Goal: Task Accomplishment & Management: Manage account settings

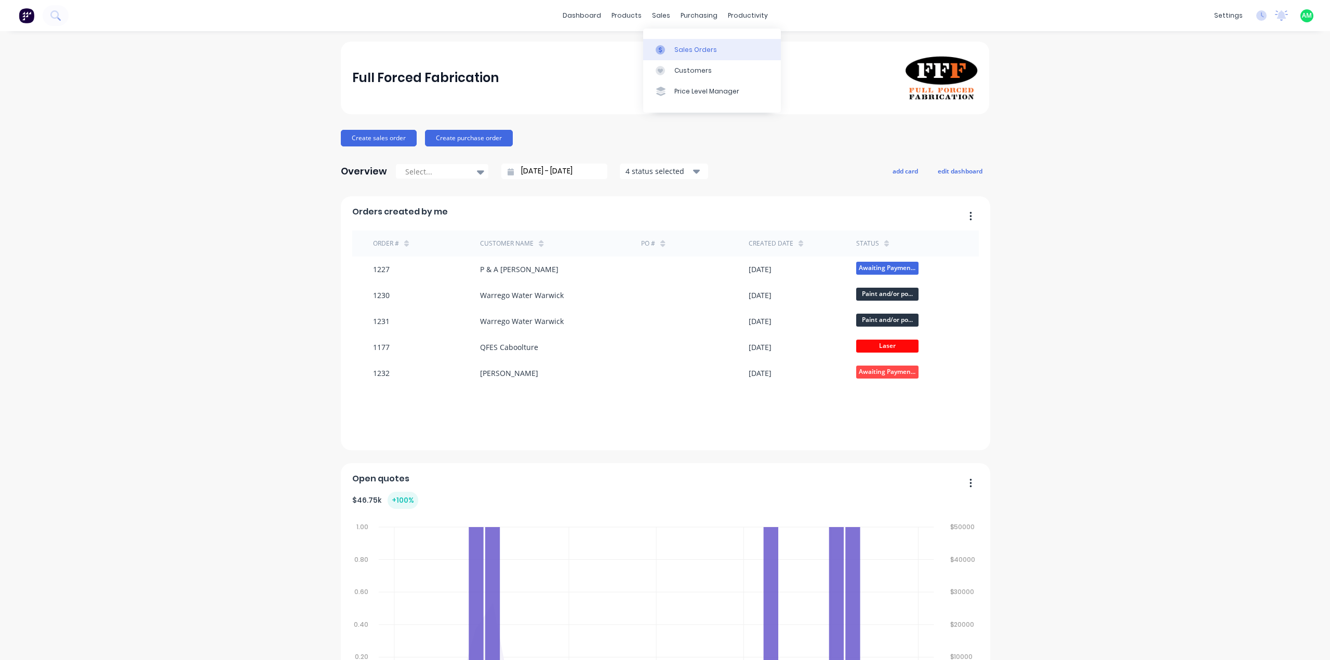
click at [660, 47] on icon at bounding box center [660, 50] width 3 height 6
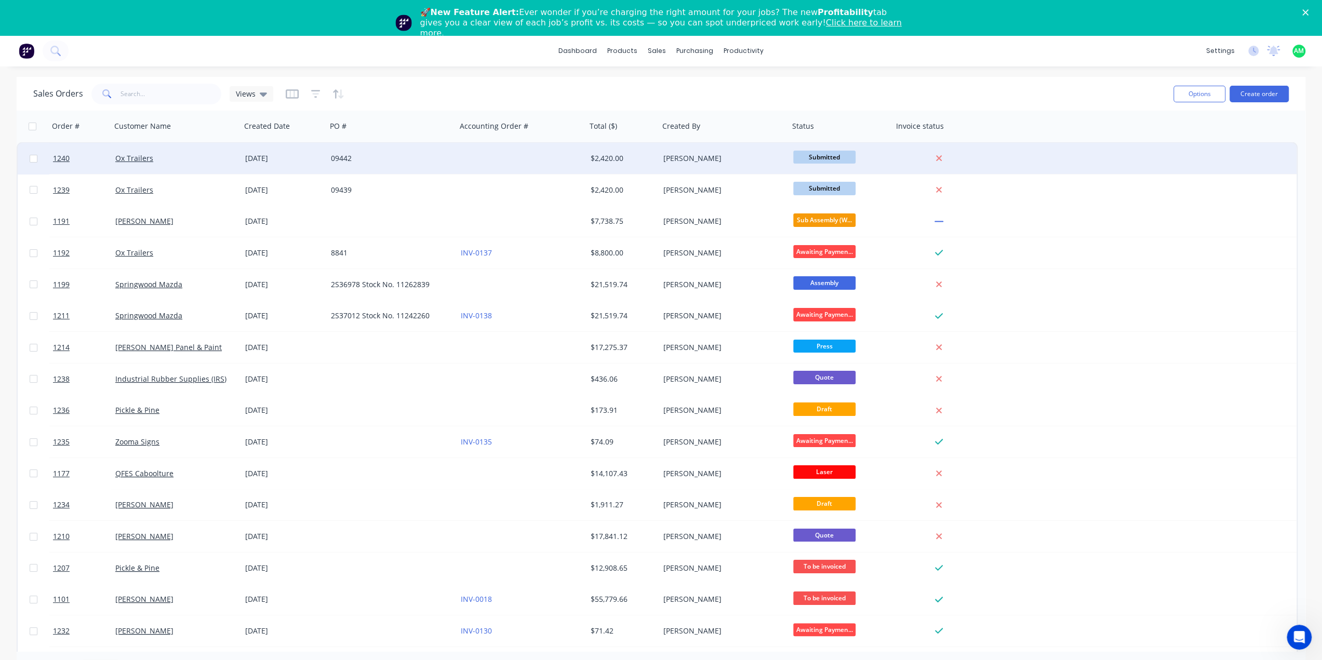
click at [303, 157] on div "[DATE]" at bounding box center [283, 158] width 77 height 10
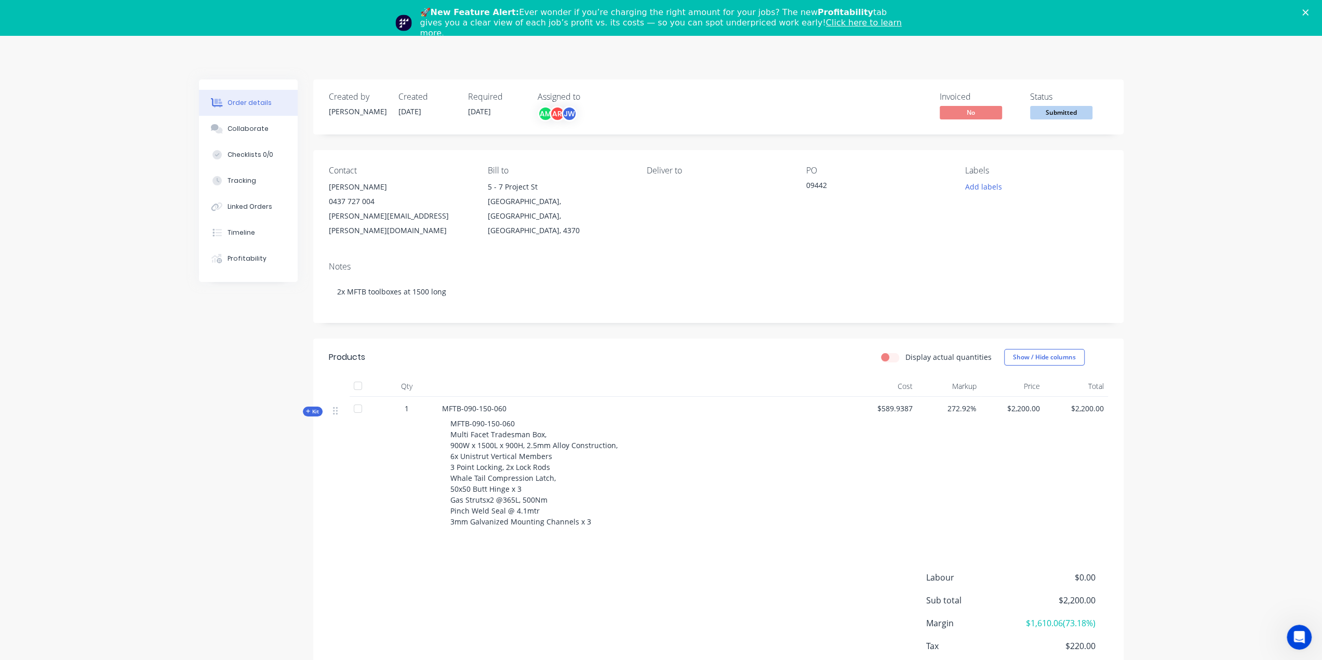
click at [1054, 114] on span "Submitted" at bounding box center [1061, 112] width 62 height 13
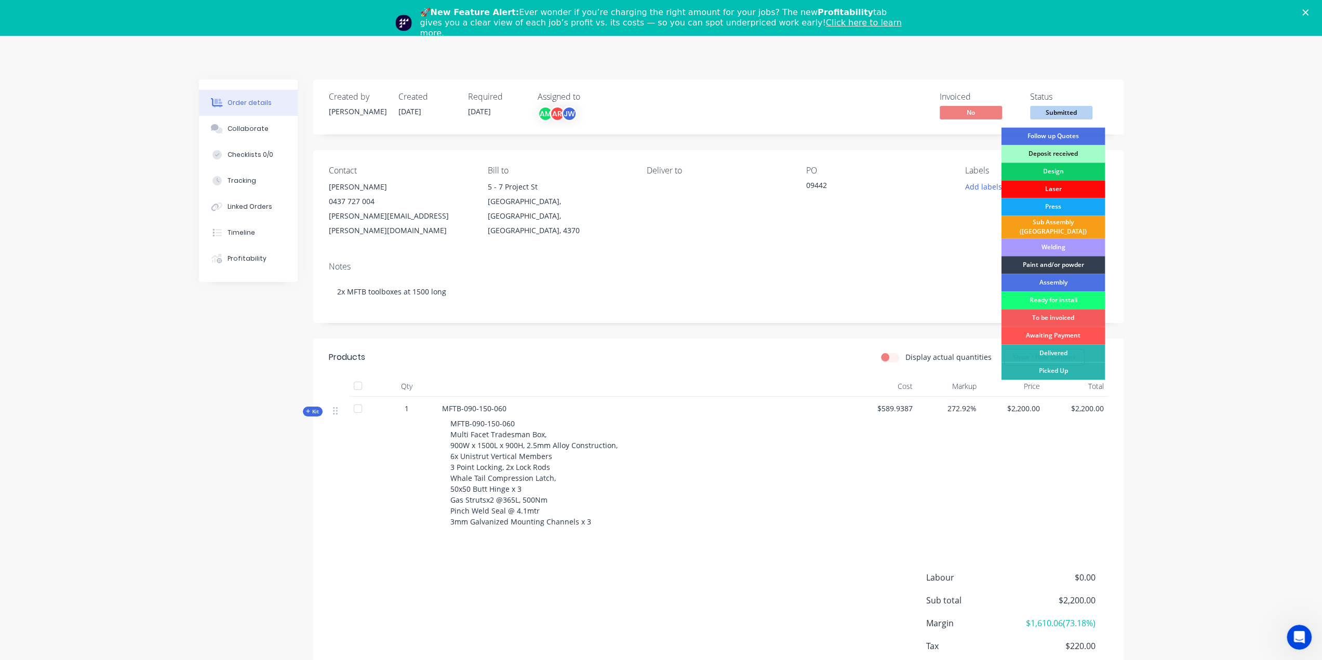
click at [1065, 189] on div "Laser" at bounding box center [1053, 189] width 104 height 18
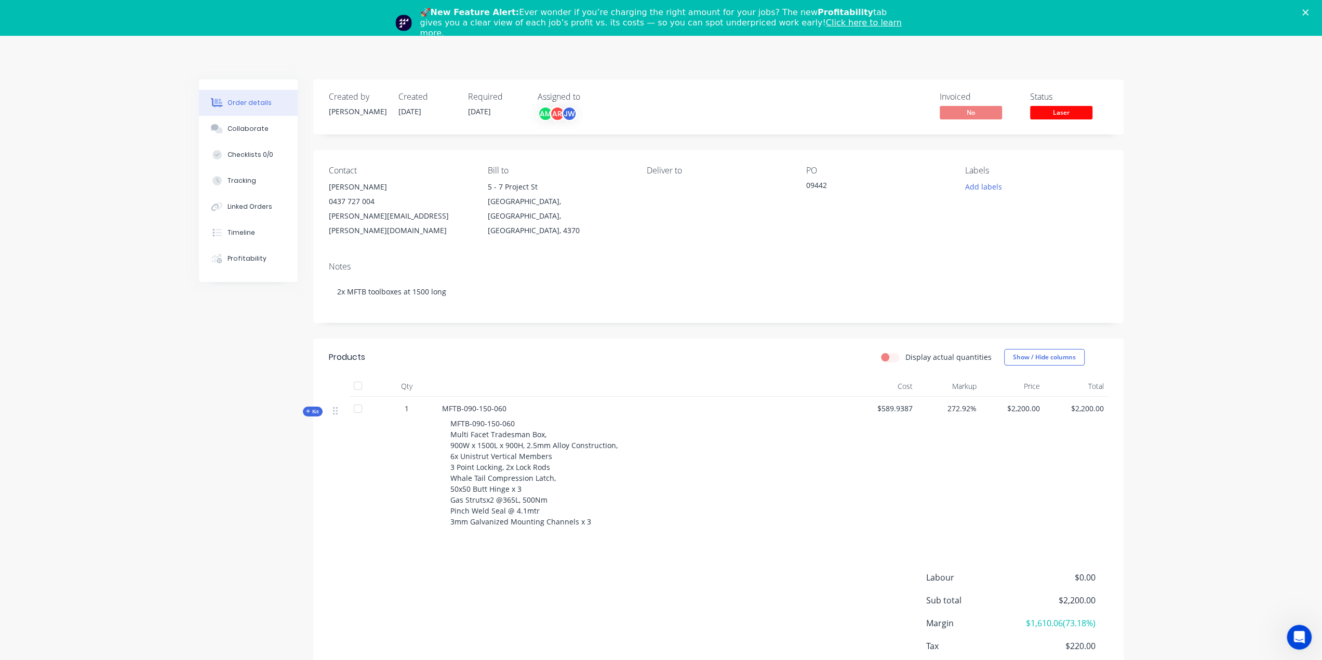
click at [1309, 12] on icon "Close" at bounding box center [1306, 12] width 6 height 6
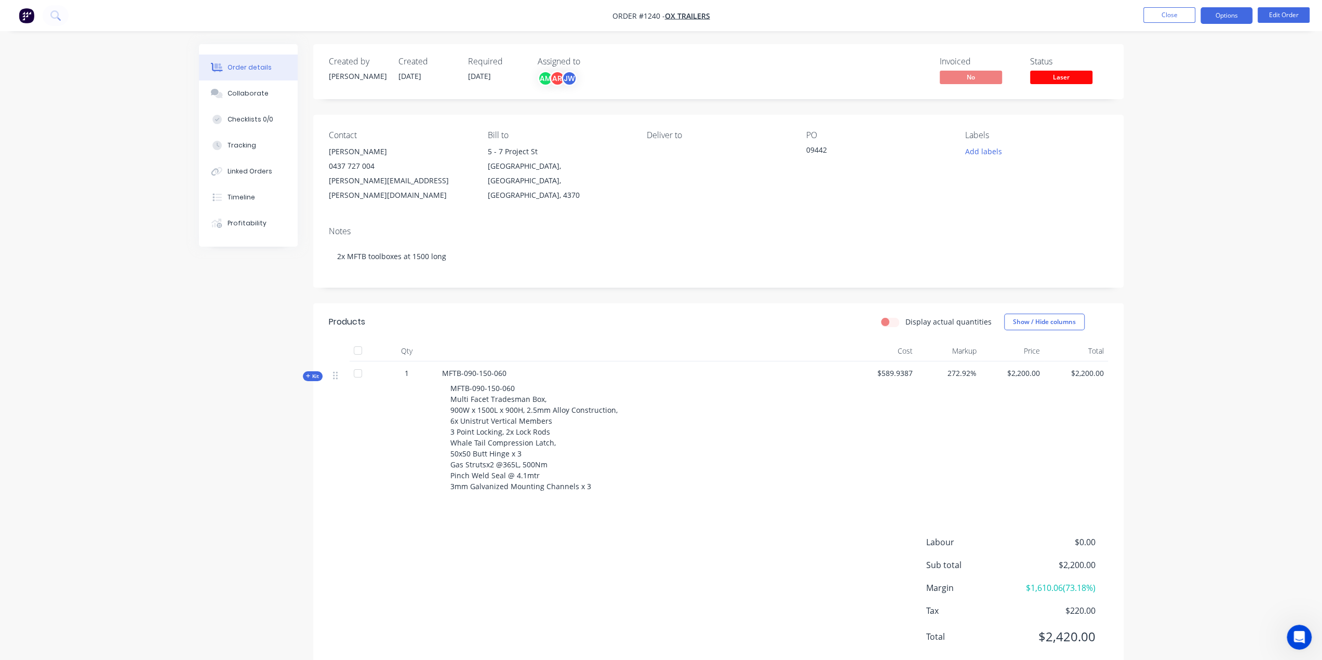
click at [1232, 21] on button "Options" at bounding box center [1227, 15] width 52 height 17
click at [1195, 124] on div "Work Order" at bounding box center [1196, 125] width 96 height 15
click at [1184, 100] on div "Without pricing" at bounding box center [1196, 104] width 96 height 15
click at [1166, 16] on button "Close" at bounding box center [1170, 15] width 52 height 16
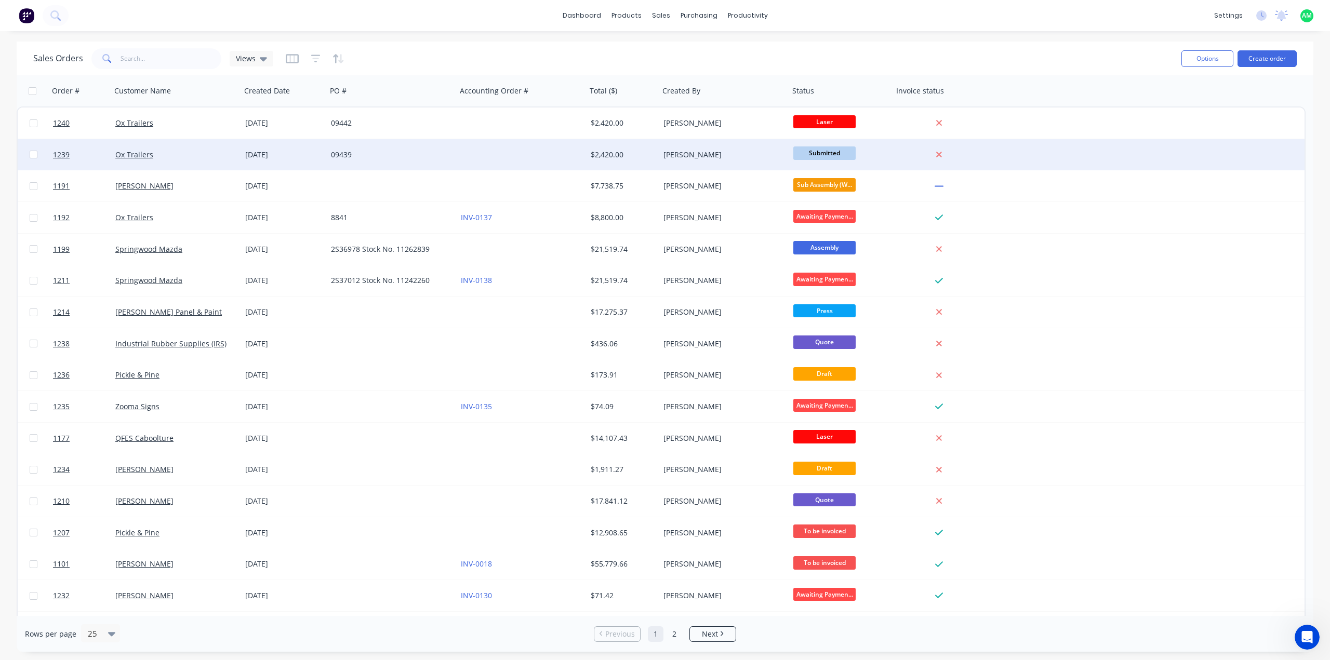
click at [215, 162] on div "Ox Trailers" at bounding box center [176, 154] width 130 height 31
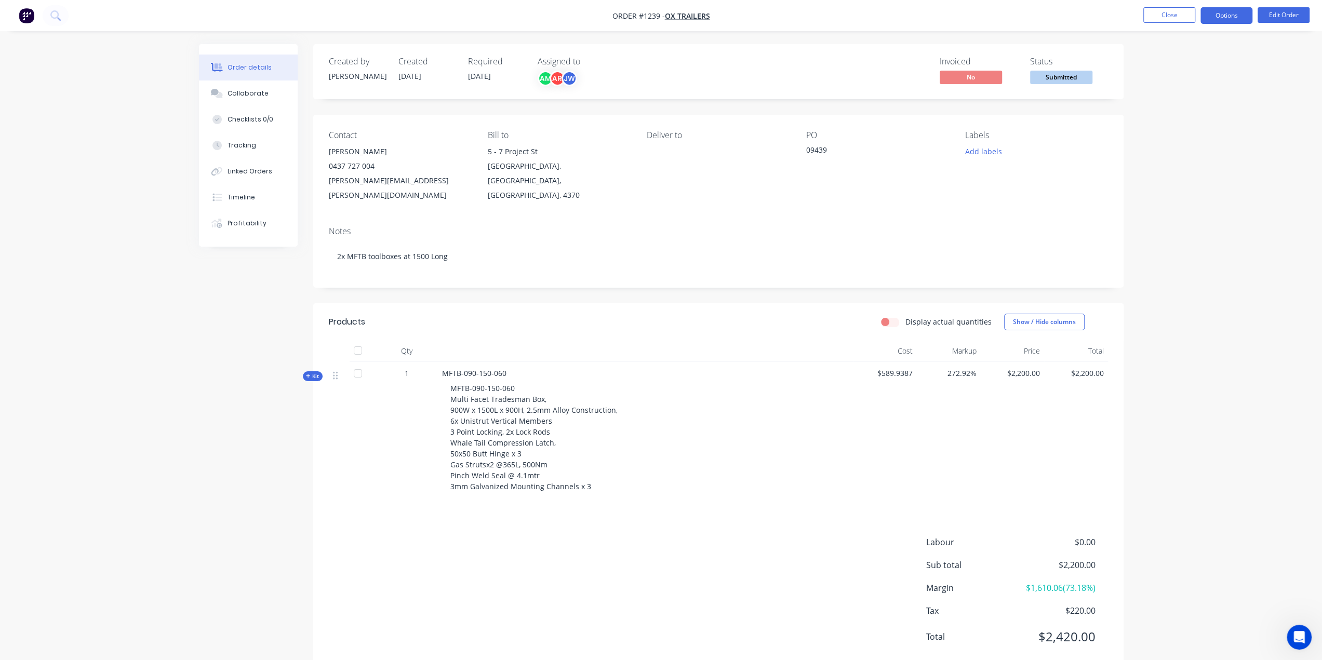
click at [1238, 19] on button "Options" at bounding box center [1227, 15] width 52 height 17
click at [1193, 125] on div "Work Order" at bounding box center [1196, 125] width 96 height 15
click at [1178, 108] on div "Without pricing" at bounding box center [1196, 104] width 96 height 15
click at [682, 161] on div "Deliver to" at bounding box center [718, 166] width 142 height 72
click at [657, 140] on div "Deliver to" at bounding box center [718, 135] width 142 height 10
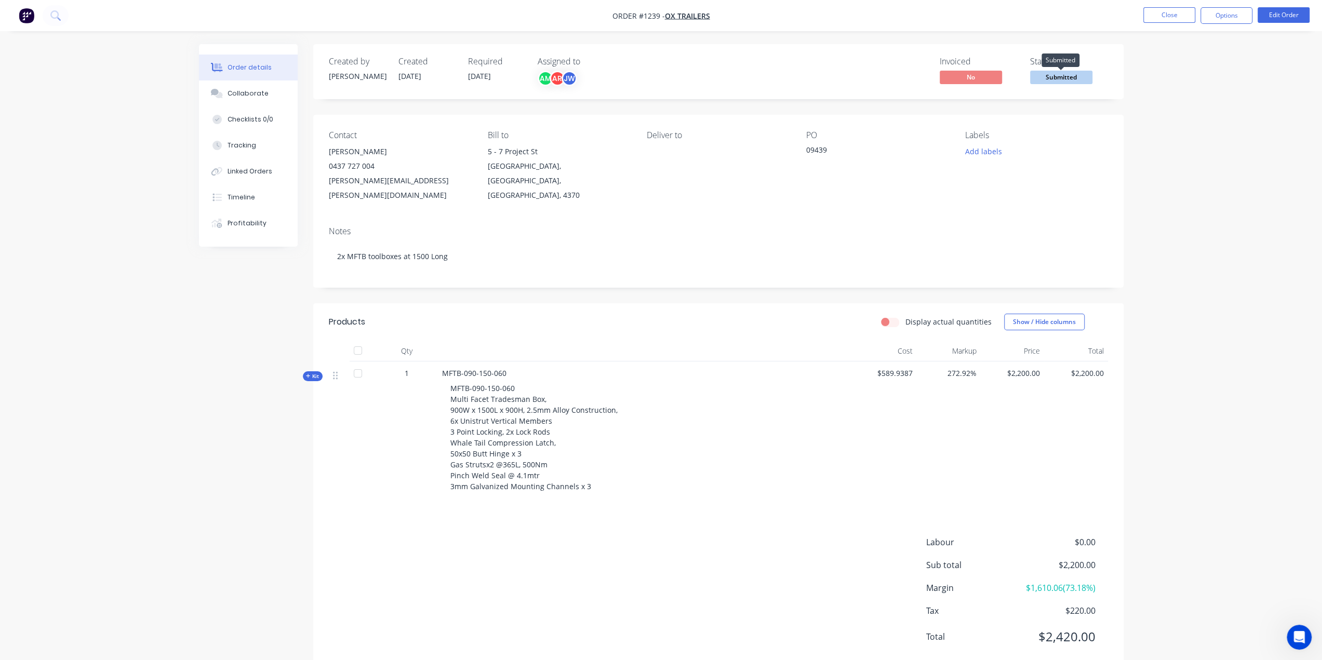
click at [1073, 80] on span "Submitted" at bounding box center [1061, 77] width 62 height 13
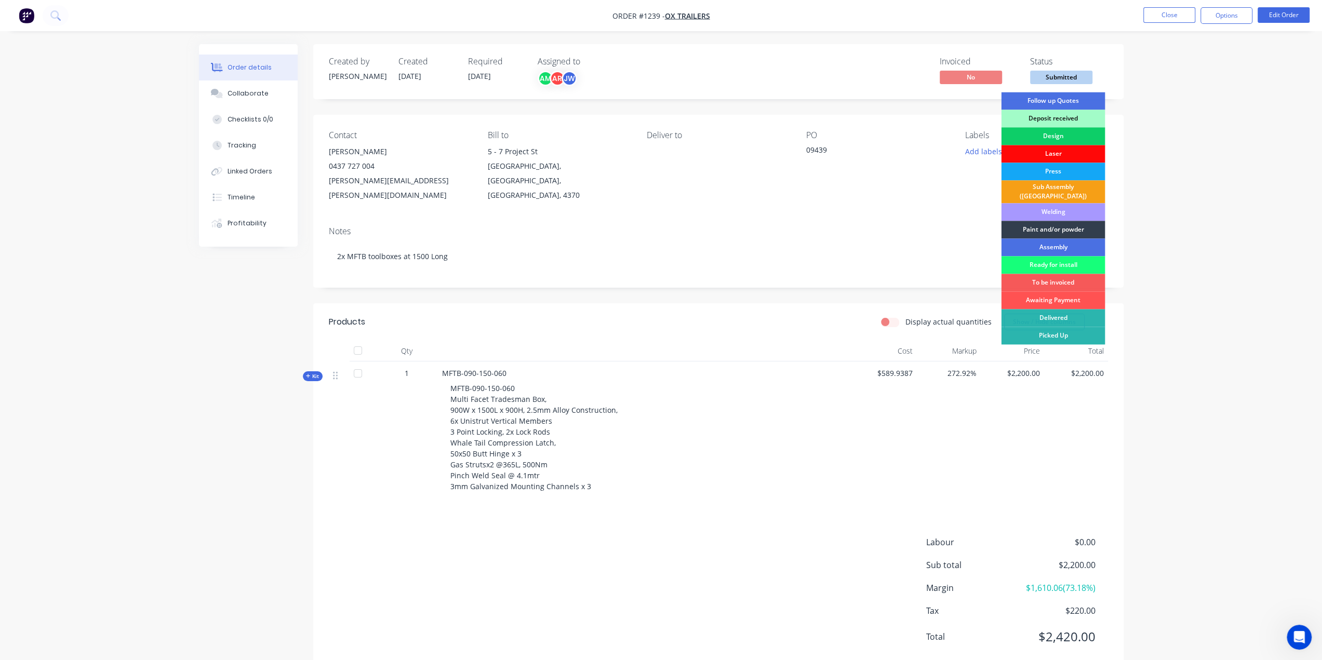
click at [1055, 152] on div "Laser" at bounding box center [1053, 154] width 104 height 18
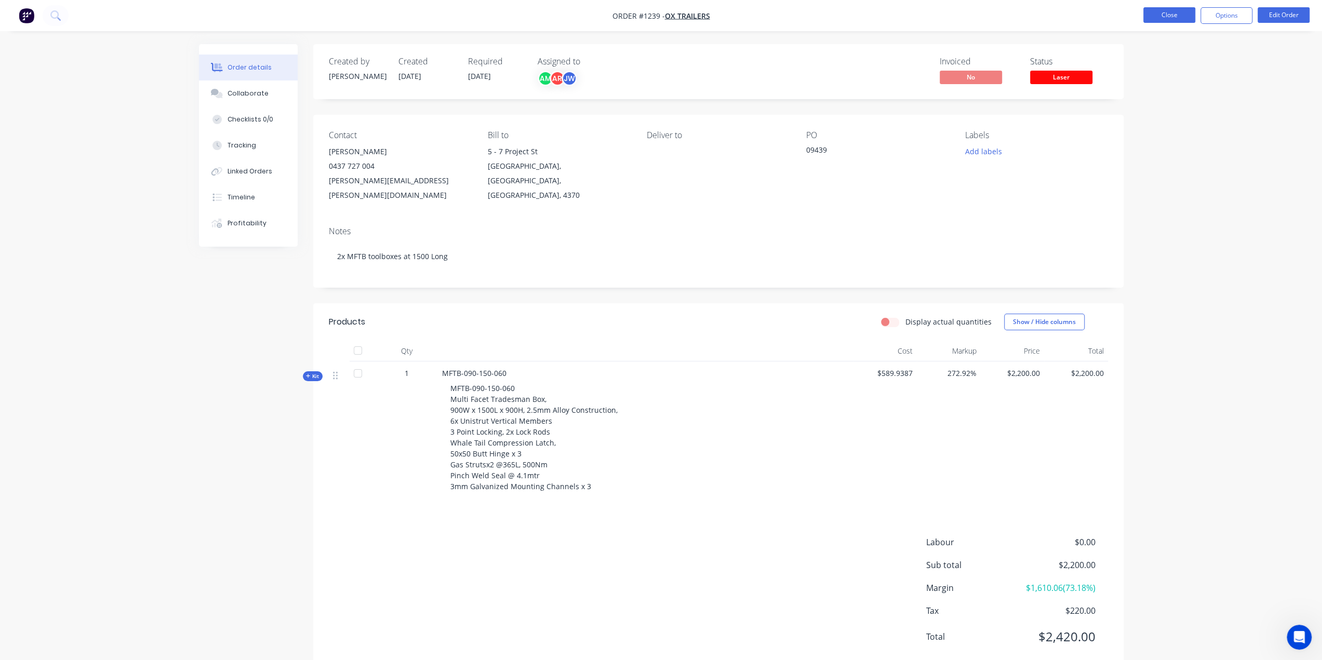
click at [1185, 19] on button "Close" at bounding box center [1170, 15] width 52 height 16
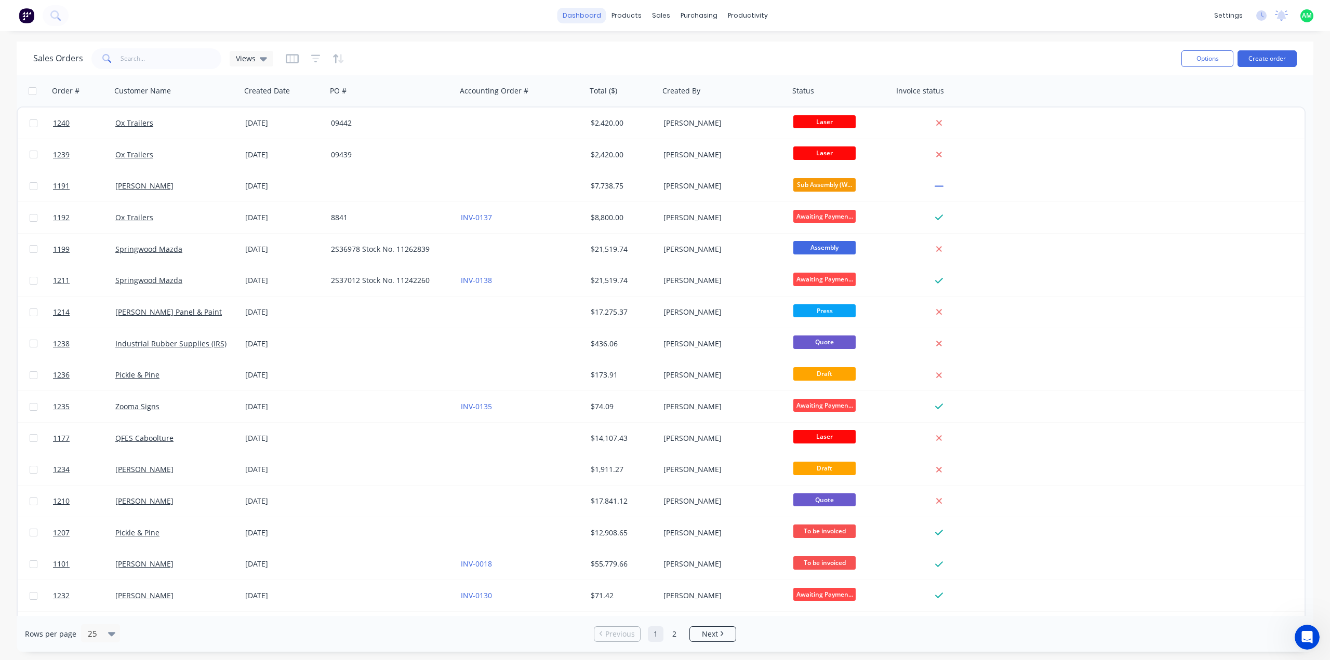
click at [600, 13] on link "dashboard" at bounding box center [582, 16] width 49 height 16
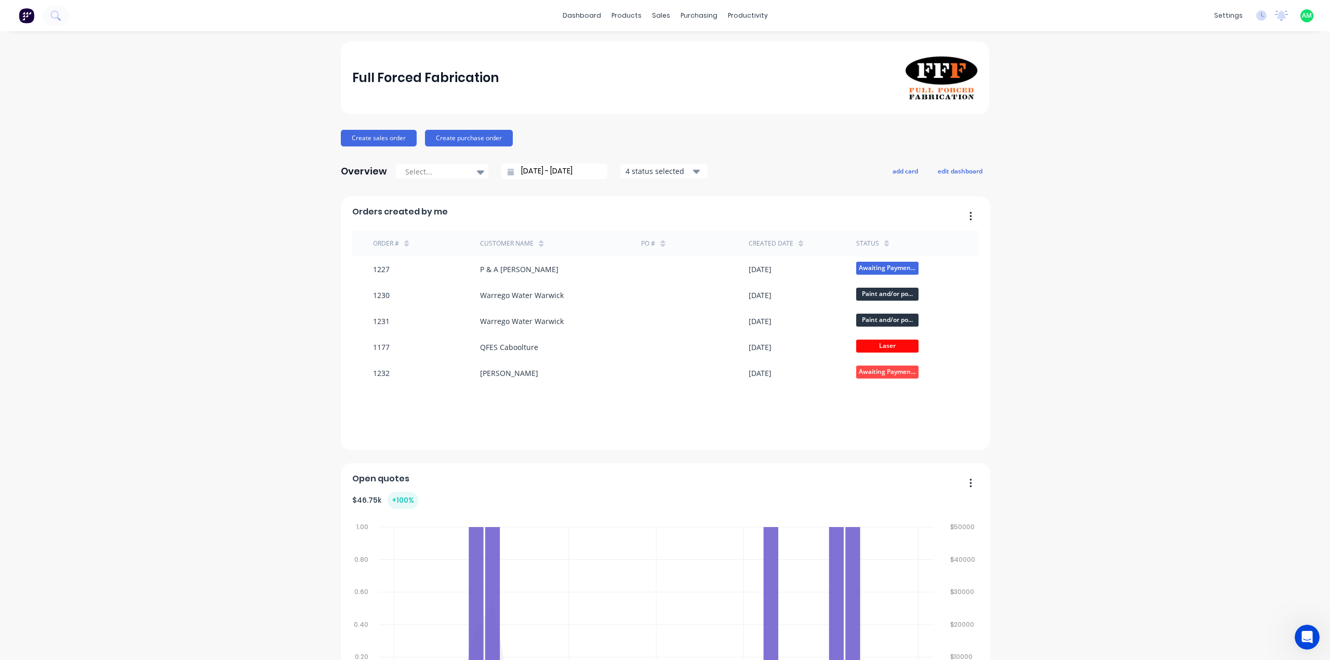
click at [638, 174] on div "4 status selected" at bounding box center [658, 171] width 65 height 11
click at [460, 170] on div at bounding box center [436, 171] width 65 height 13
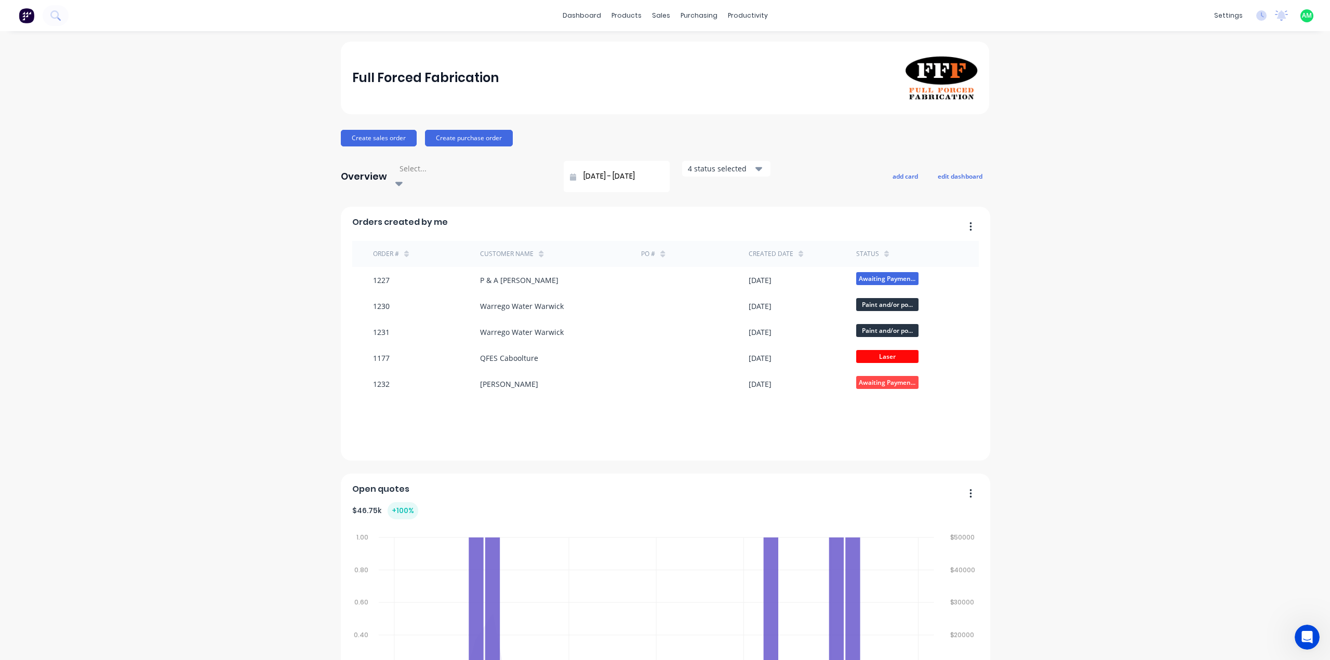
click at [460, 170] on div at bounding box center [474, 168] width 150 height 13
click at [956, 175] on button "edit dashboard" at bounding box center [960, 176] width 58 height 14
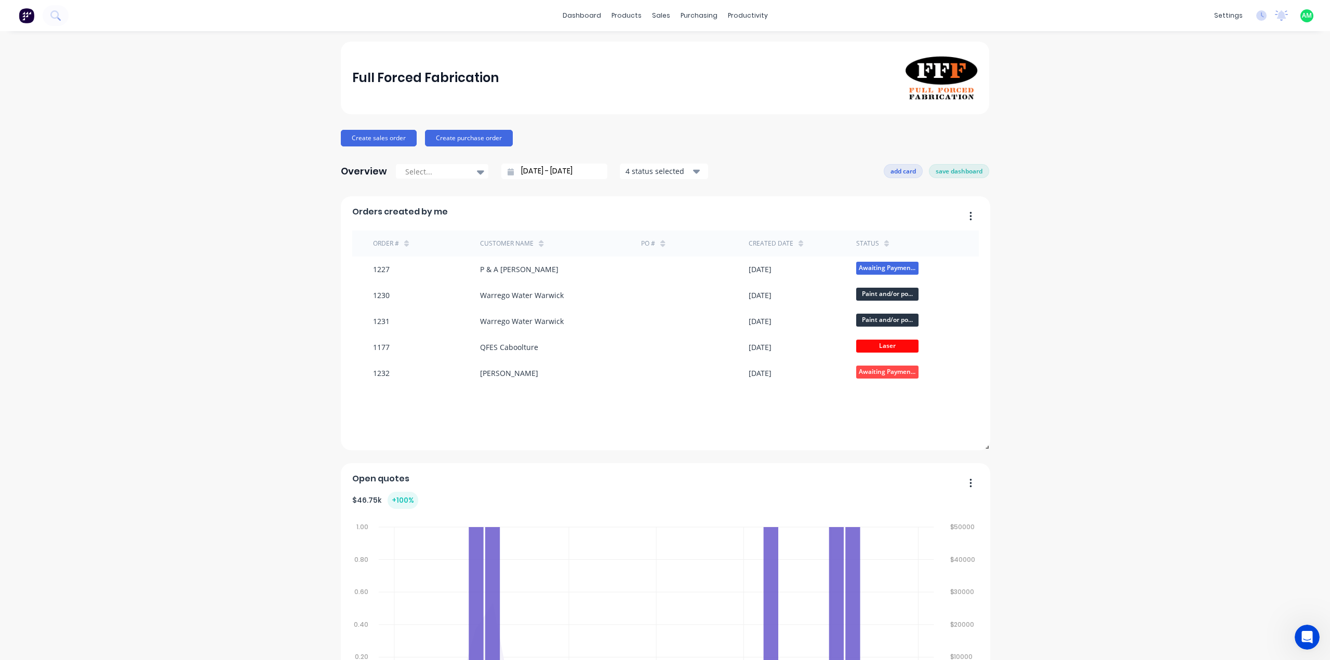
click at [885, 171] on button "add card" at bounding box center [903, 171] width 39 height 14
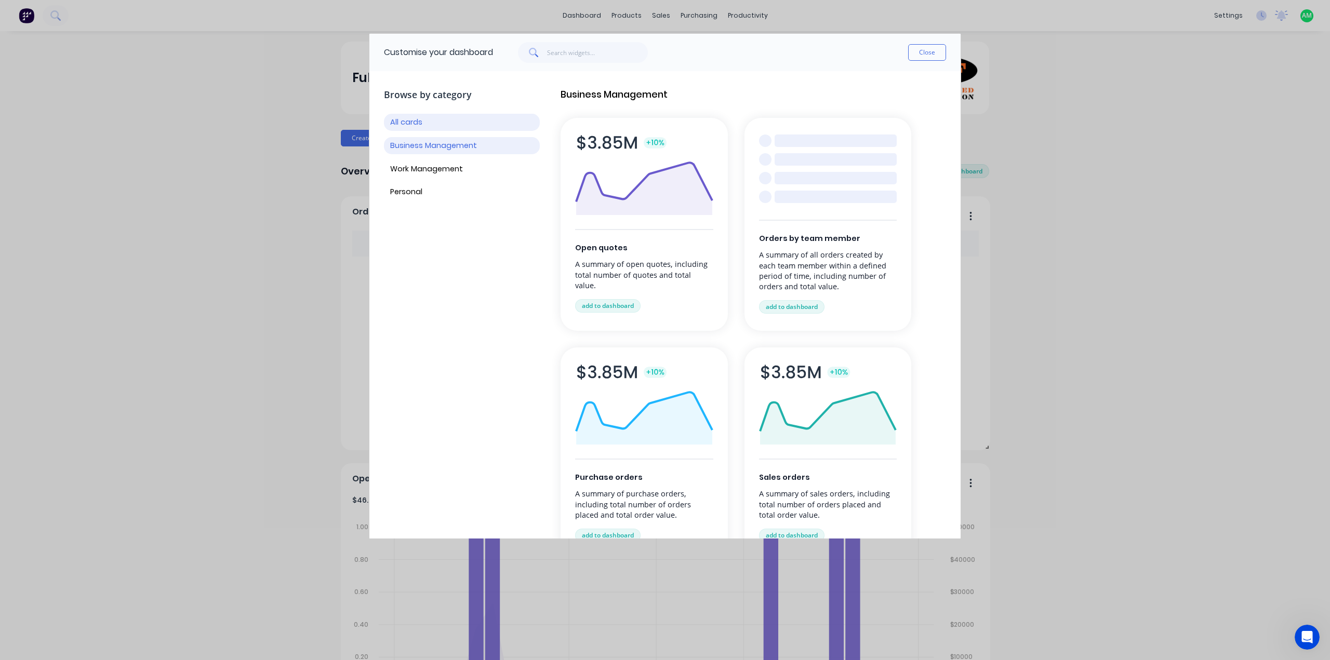
click at [474, 152] on button "Business Management" at bounding box center [462, 145] width 156 height 17
click at [467, 168] on button "Work Management" at bounding box center [462, 169] width 156 height 17
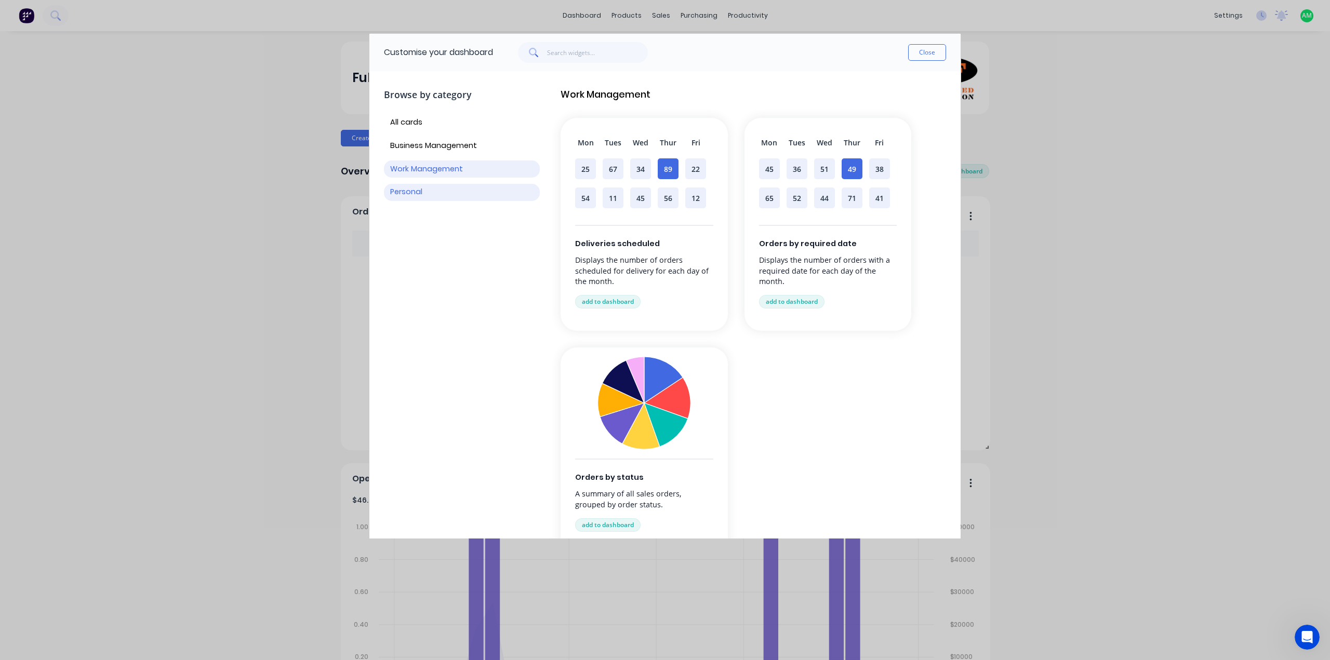
click at [446, 186] on button "Personal" at bounding box center [462, 192] width 156 height 17
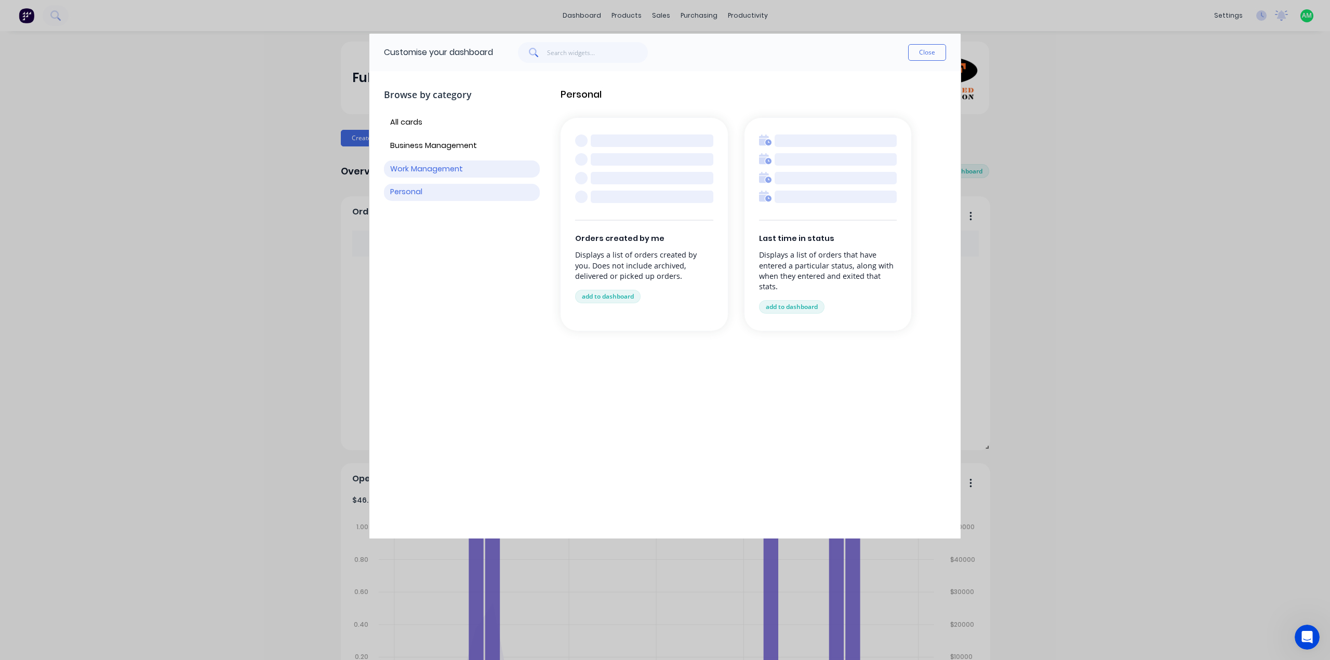
click at [448, 172] on button "Work Management" at bounding box center [462, 169] width 156 height 17
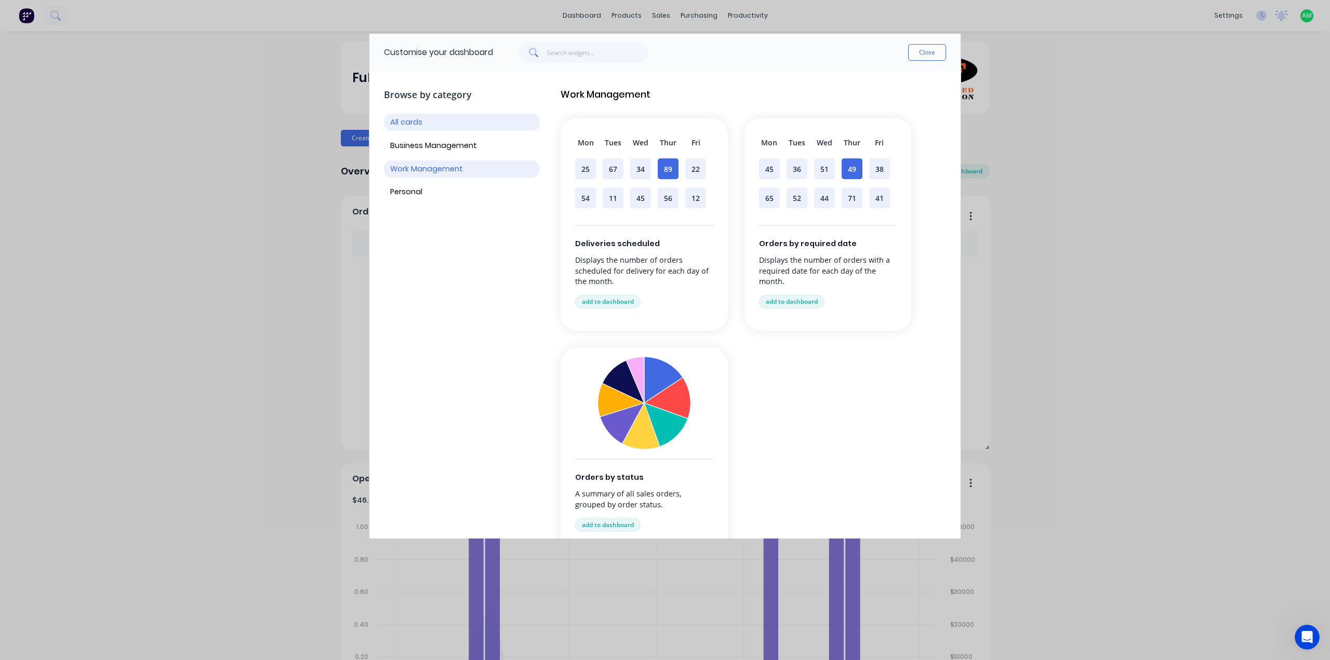
click at [445, 118] on button "All cards" at bounding box center [462, 122] width 156 height 17
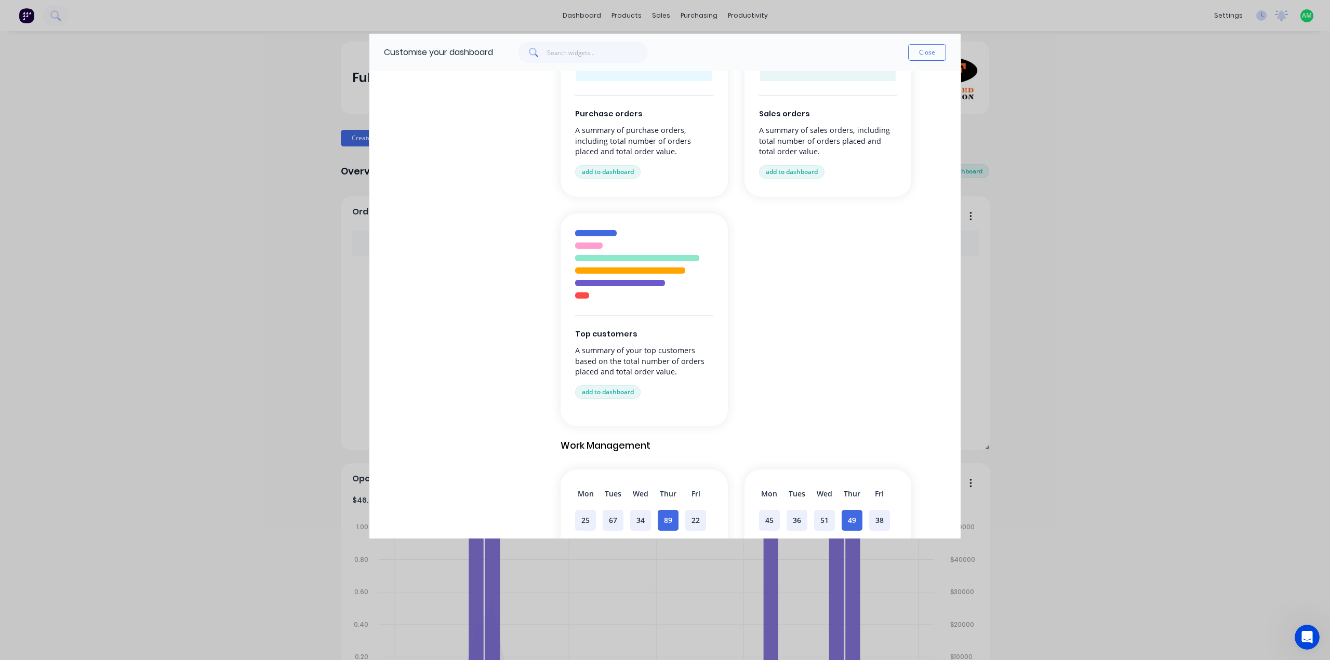
scroll to position [572, 0]
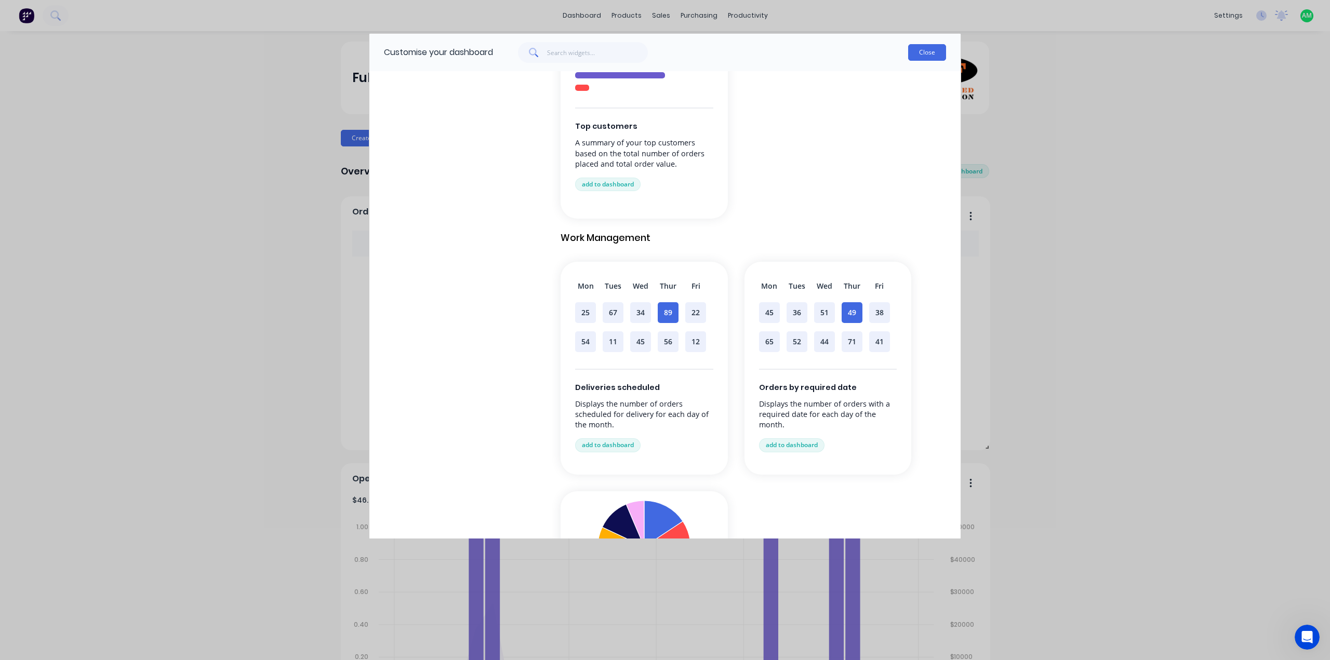
click at [935, 50] on button "Close" at bounding box center [927, 52] width 38 height 17
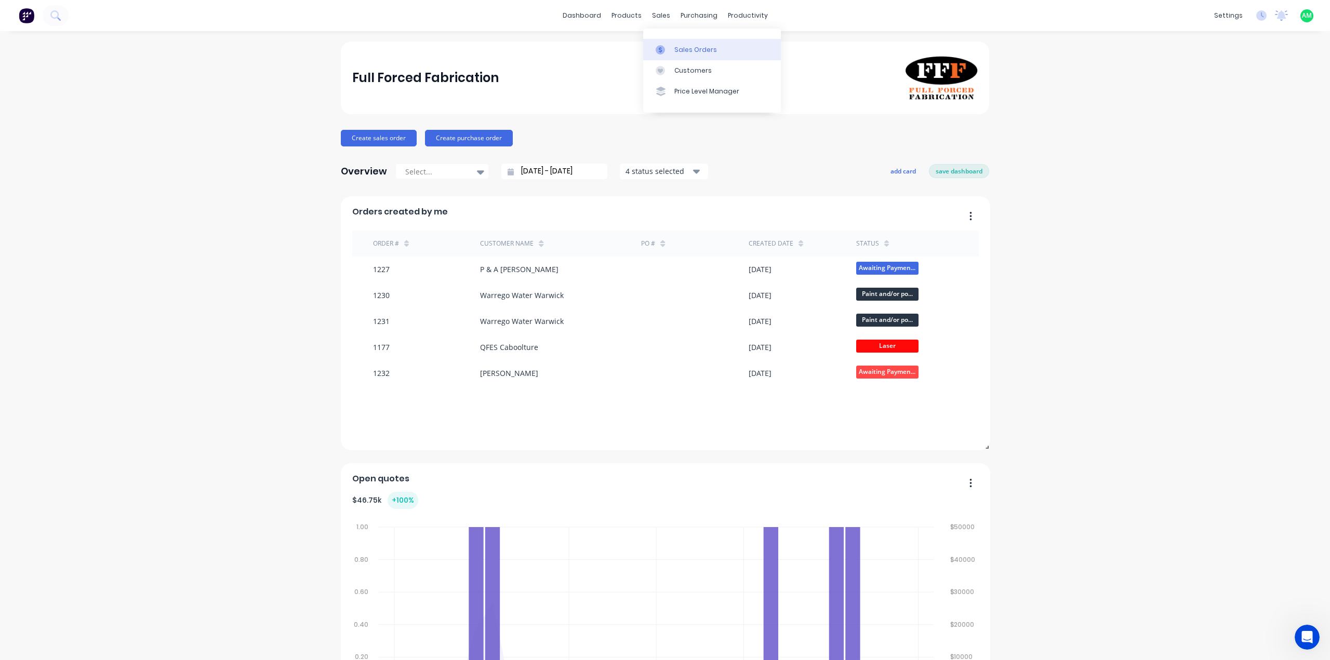
click at [667, 46] on div at bounding box center [664, 49] width 16 height 9
